Goal: Task Accomplishment & Management: Use online tool/utility

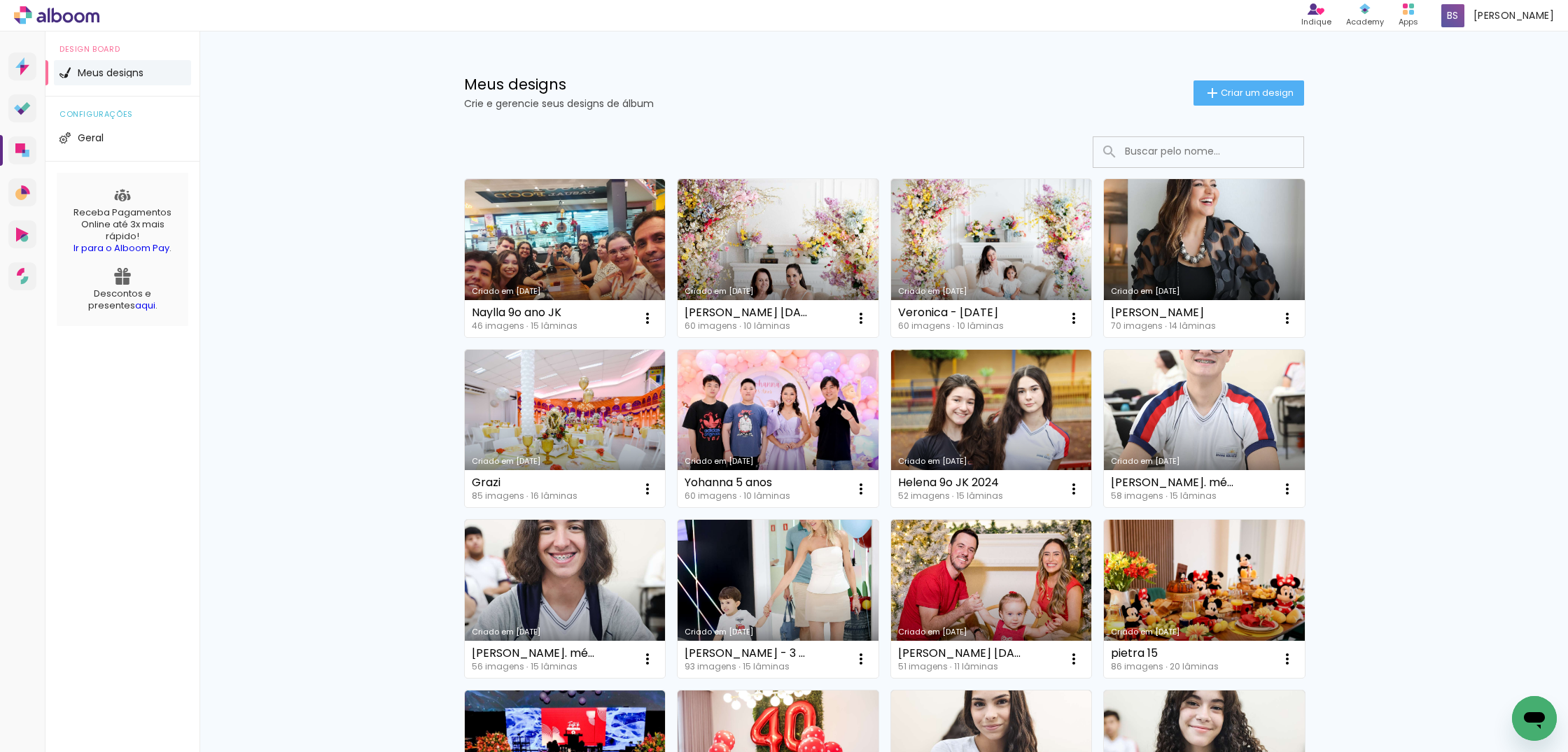
click at [1171, 149] on input at bounding box center [1218, 151] width 199 height 29
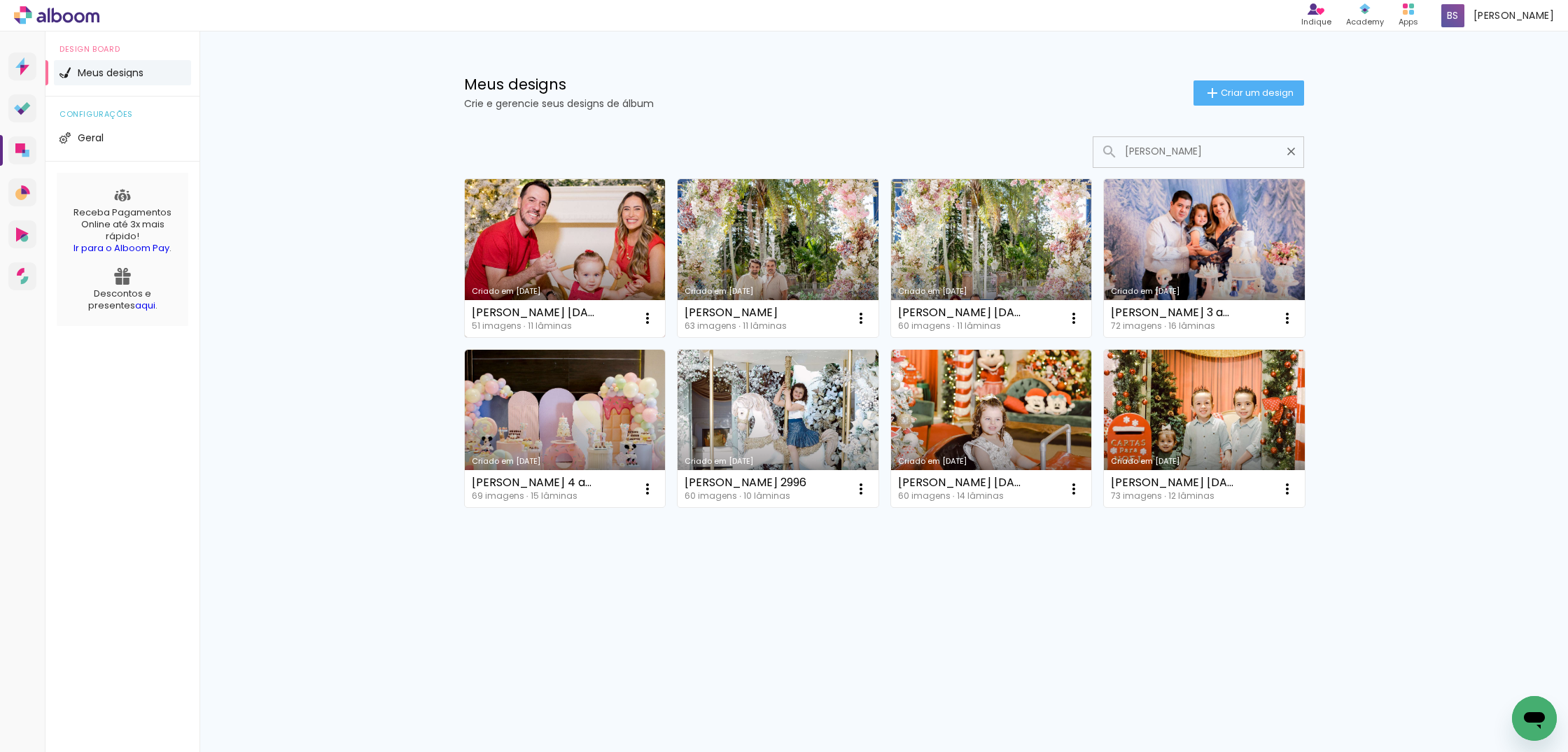
type input "[PERSON_NAME]"
type paper-input "[PERSON_NAME]"
click at [624, 233] on link "Criado em [DATE]" at bounding box center [565, 258] width 201 height 158
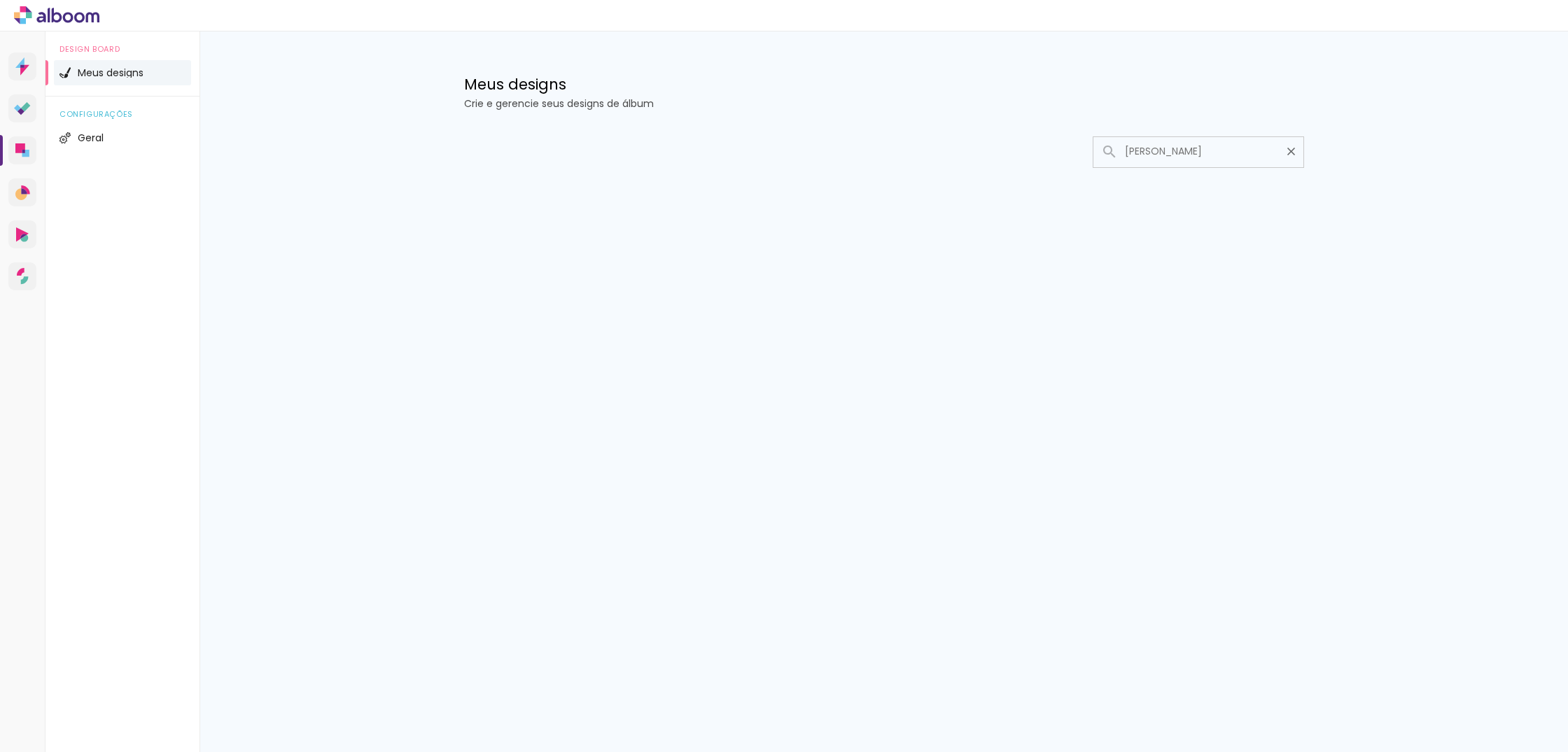
type input "[PERSON_NAME]"
type paper-input "[PERSON_NAME]"
